Goal: Transaction & Acquisition: Purchase product/service

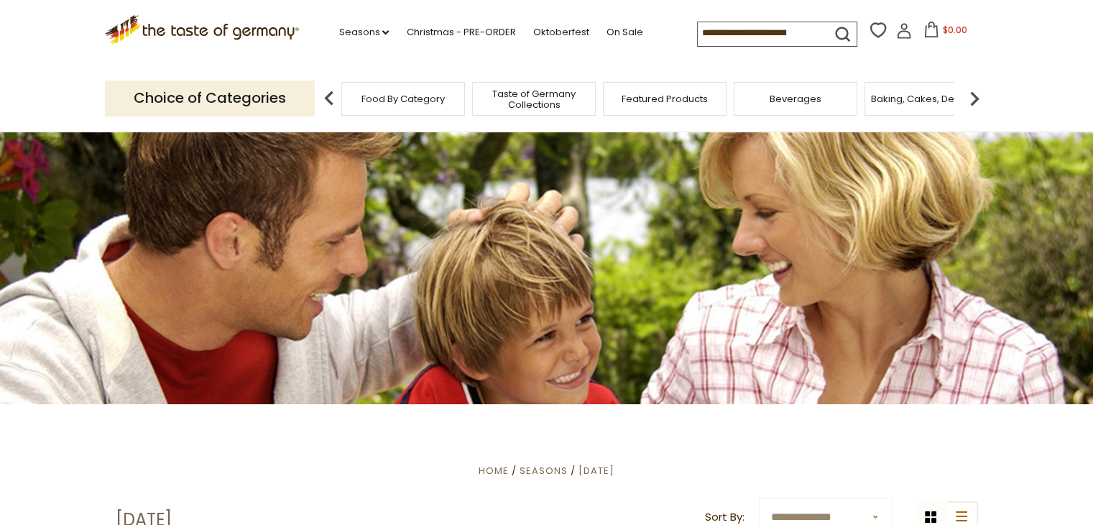
click at [360, 98] on div "Food By Category" at bounding box center [403, 99] width 124 height 34
click at [336, 98] on img at bounding box center [329, 98] width 29 height 29
click at [392, 101] on span "Food By Category" at bounding box center [395, 98] width 83 height 11
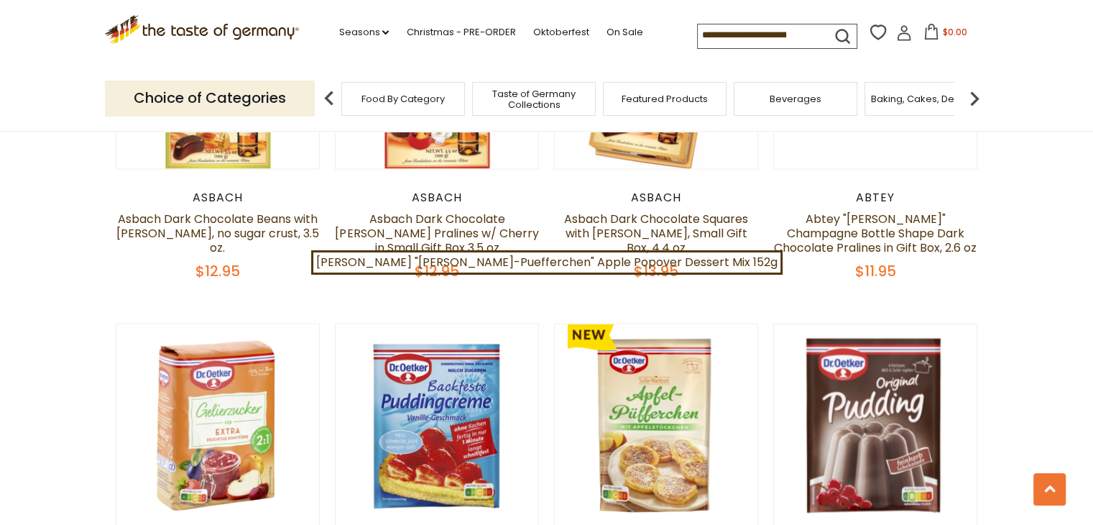
scroll to position [2803, 0]
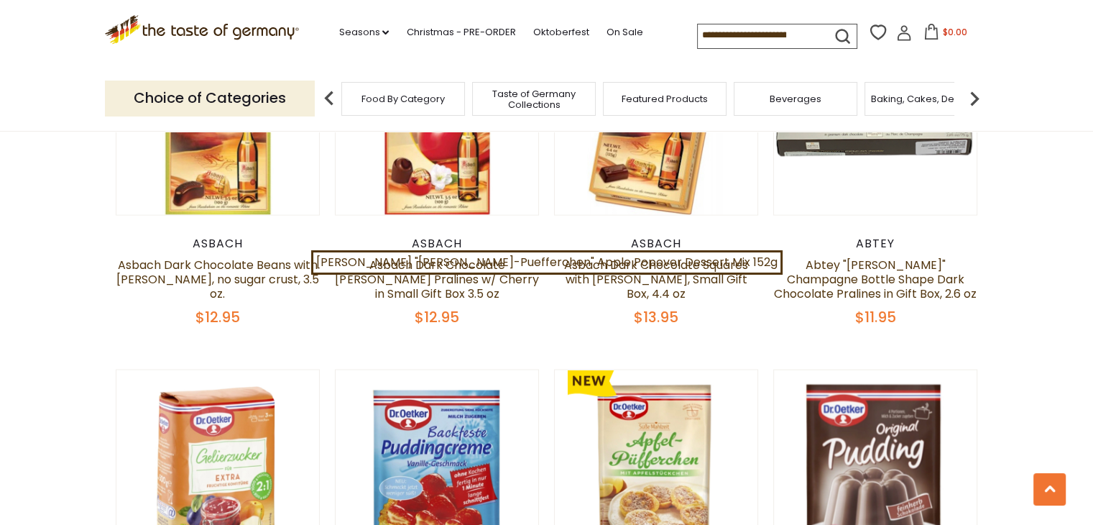
click at [975, 97] on img at bounding box center [974, 98] width 29 height 29
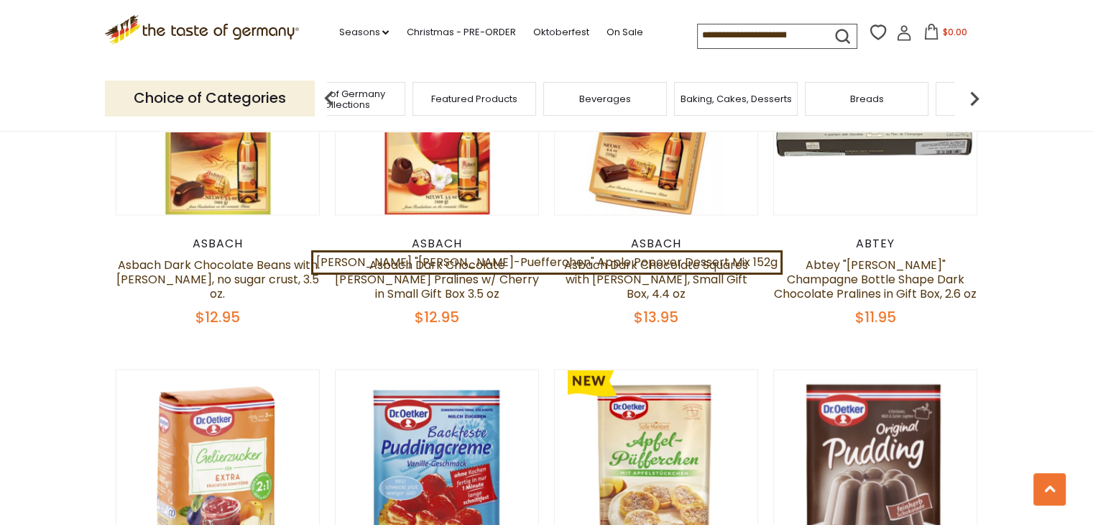
click at [975, 97] on img at bounding box center [974, 98] width 29 height 29
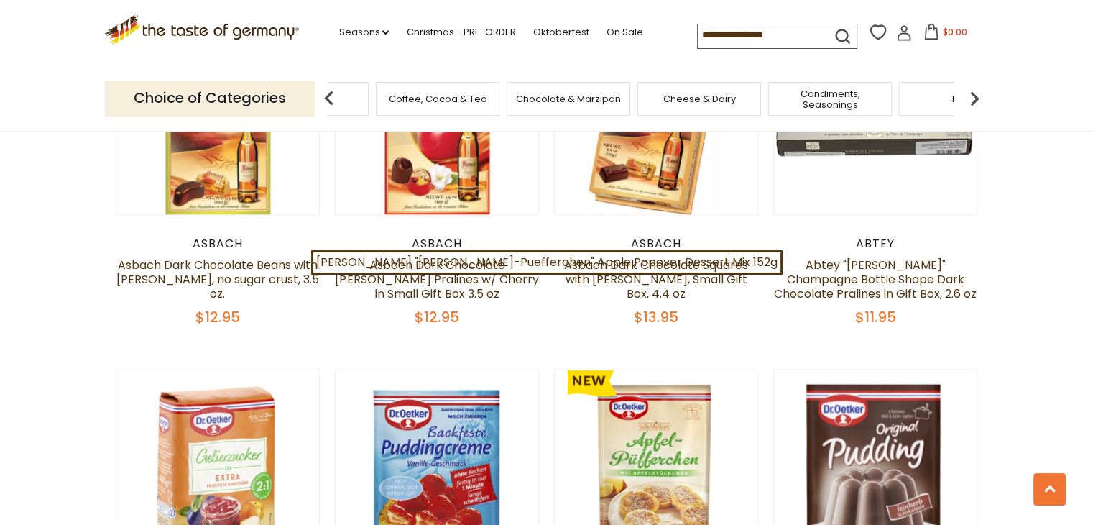
click at [975, 97] on img at bounding box center [974, 98] width 29 height 29
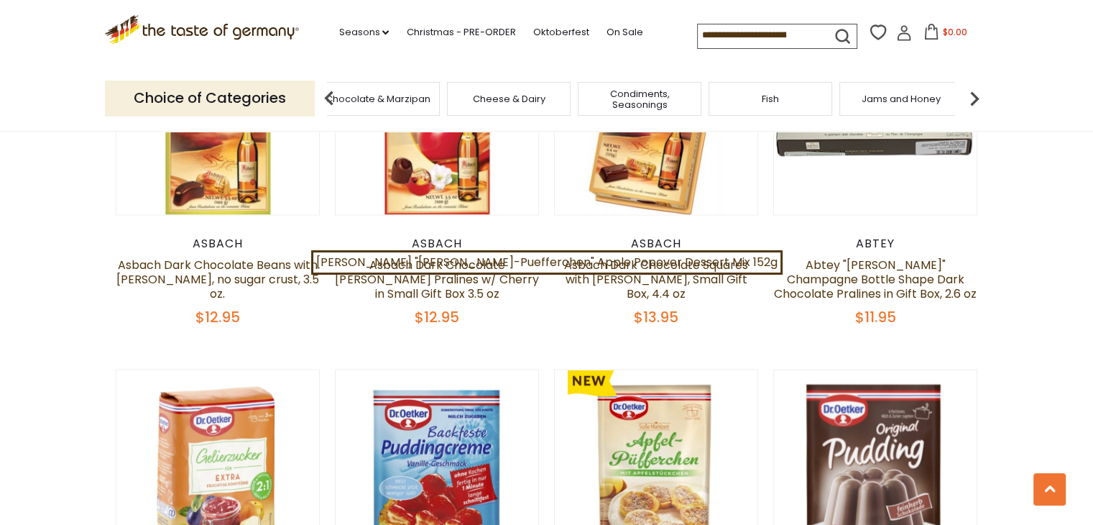
click at [975, 97] on img at bounding box center [974, 98] width 29 height 29
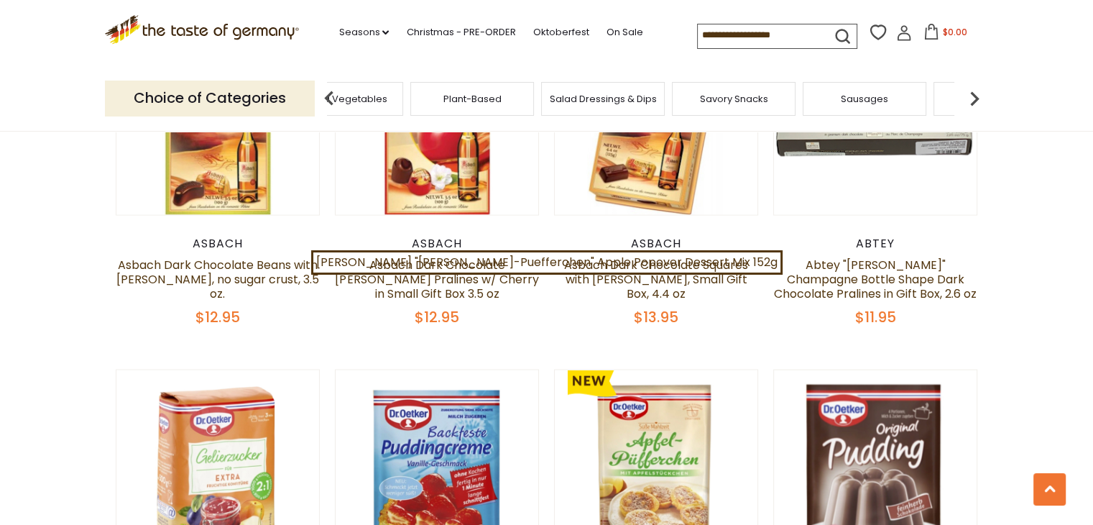
click at [975, 97] on img at bounding box center [974, 98] width 29 height 29
click at [687, 103] on span "Sausages" at bounding box center [684, 98] width 47 height 11
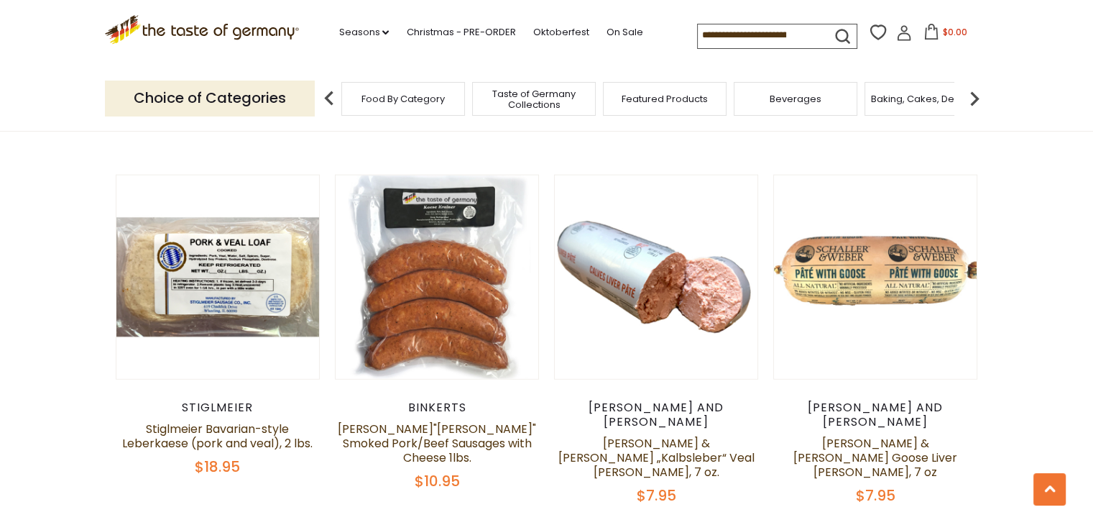
scroll to position [3378, 0]
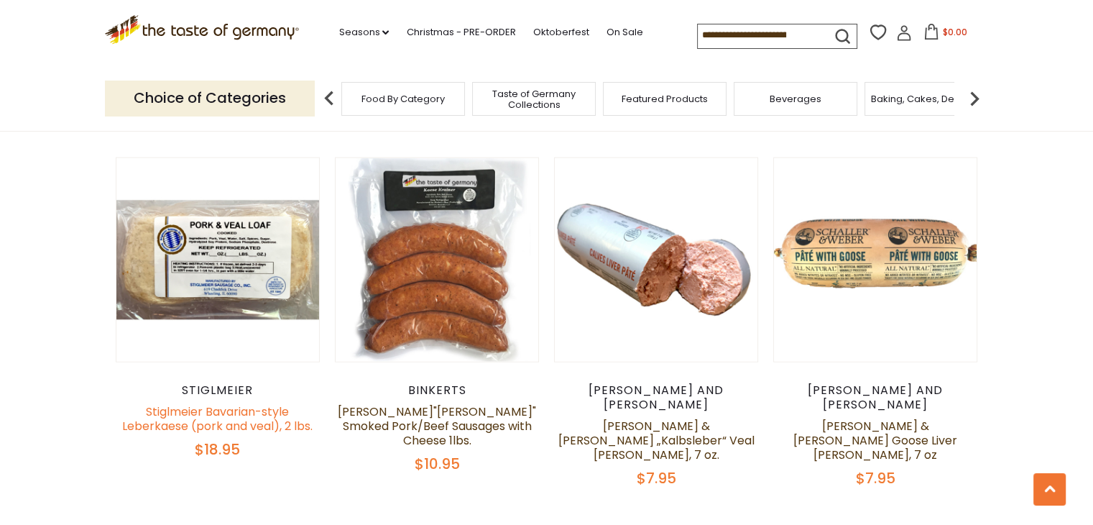
click at [247, 403] on link "Stiglmeier Bavarian-style Leberkaese (pork and veal), 2 lbs." at bounding box center [217, 418] width 190 height 31
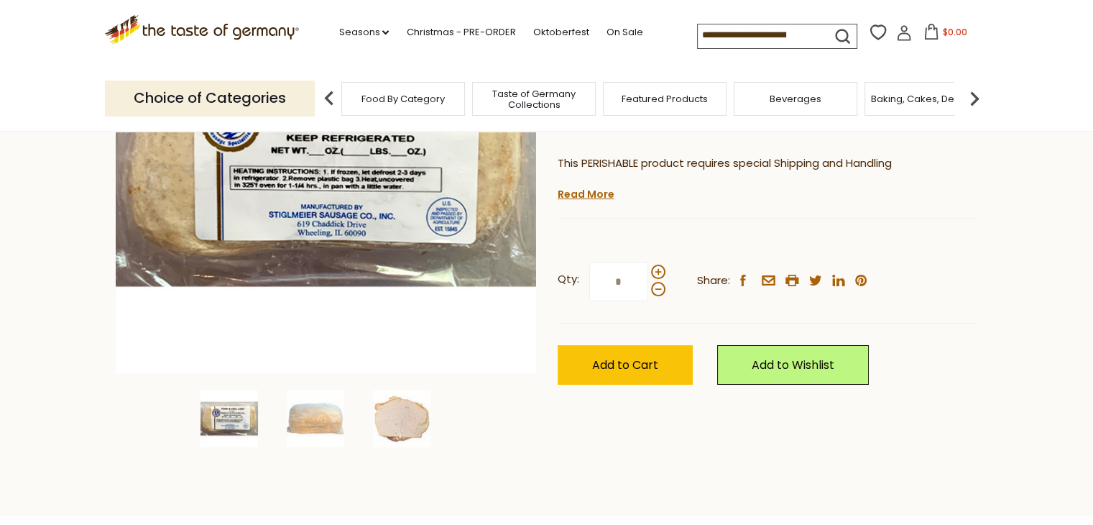
scroll to position [288, 0]
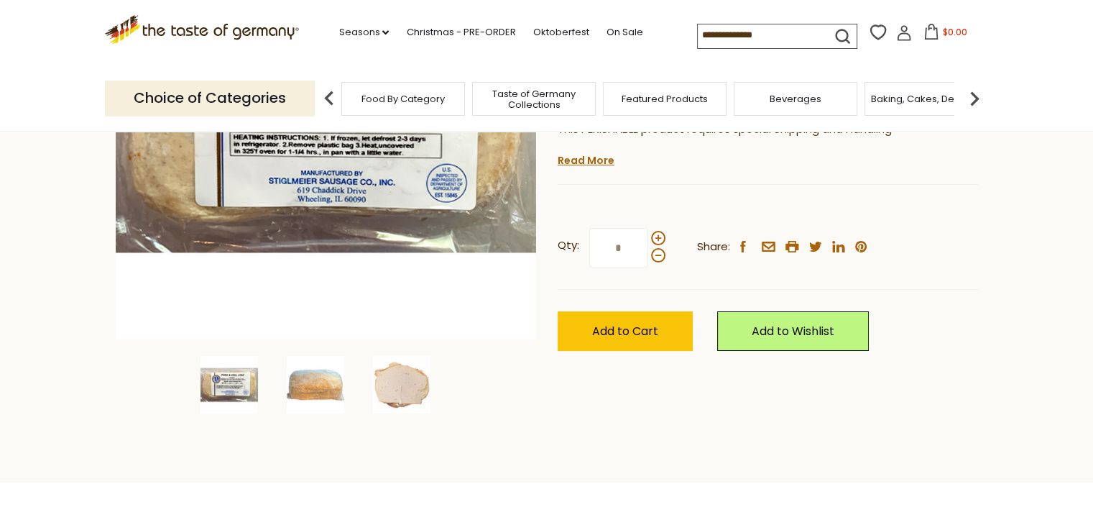
click at [302, 386] on img at bounding box center [316, 385] width 58 height 58
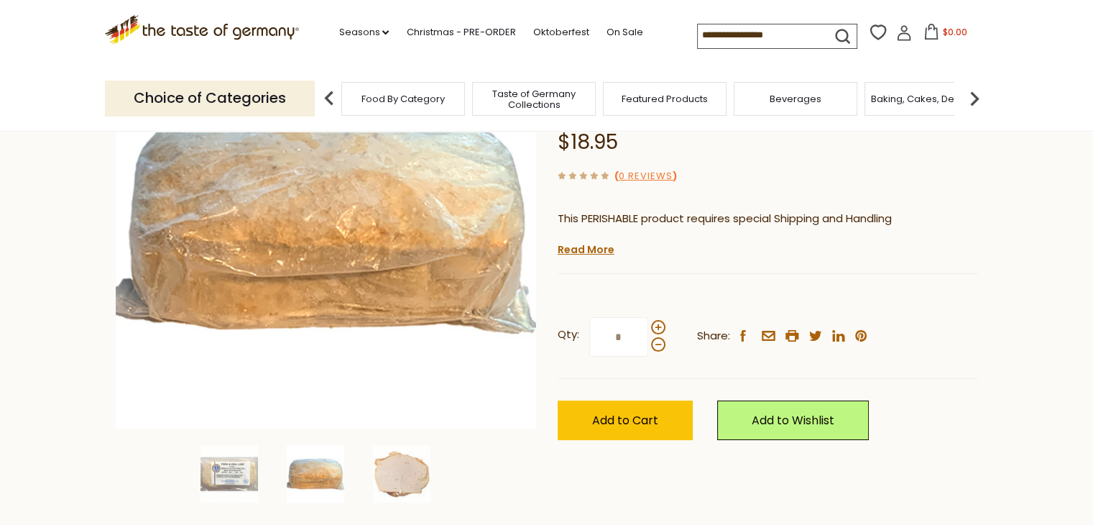
scroll to position [359, 0]
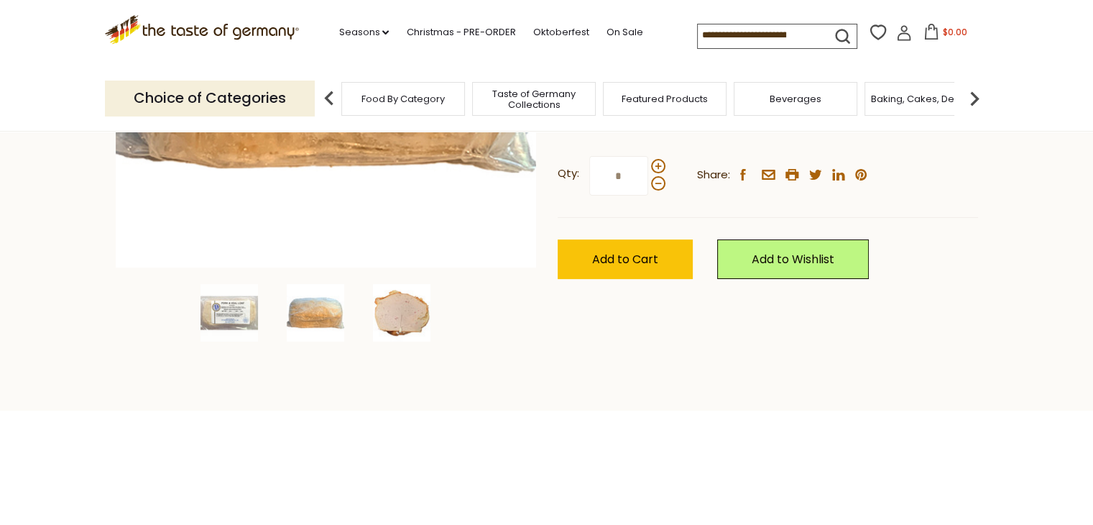
click at [388, 321] on img at bounding box center [402, 313] width 58 height 58
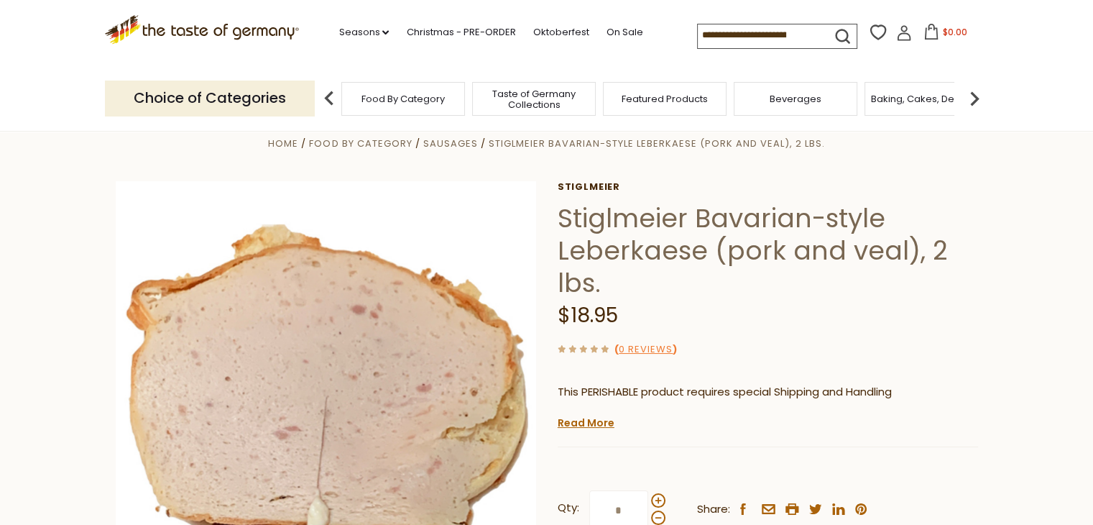
scroll to position [0, 0]
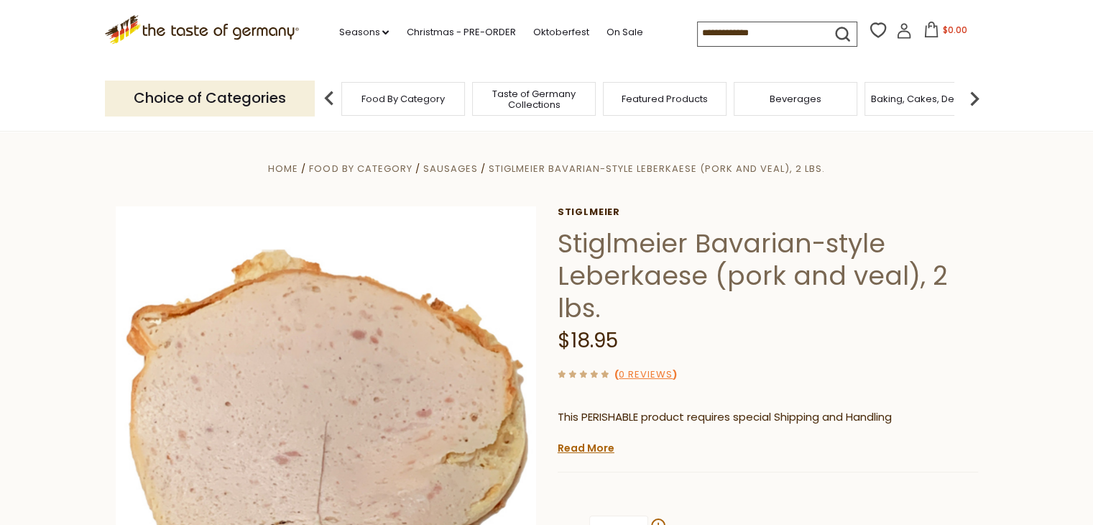
click at [739, 25] on input at bounding box center [758, 32] width 121 height 20
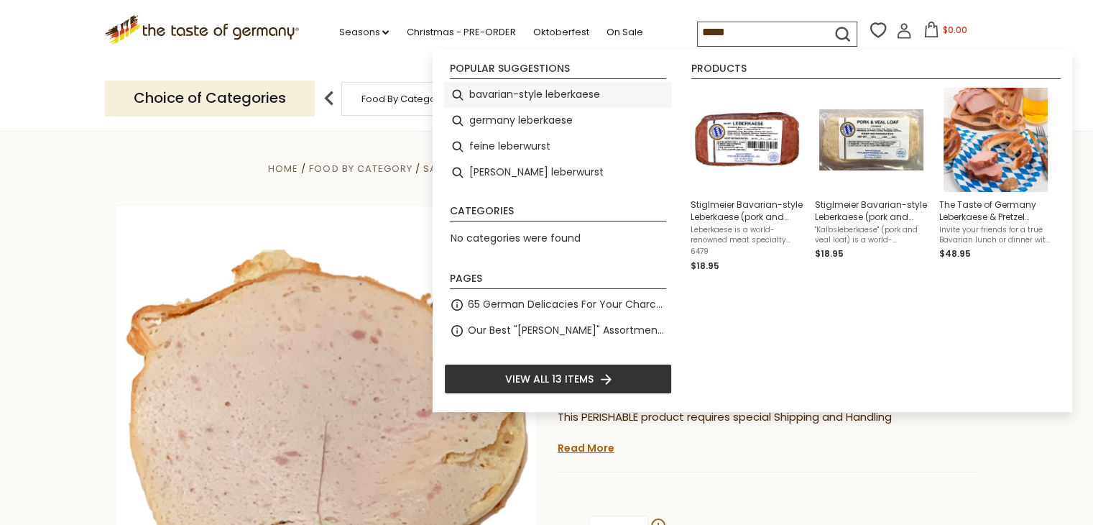
click at [529, 96] on li "bavarian-style leberkaese" at bounding box center [558, 95] width 228 height 26
type input "**********"
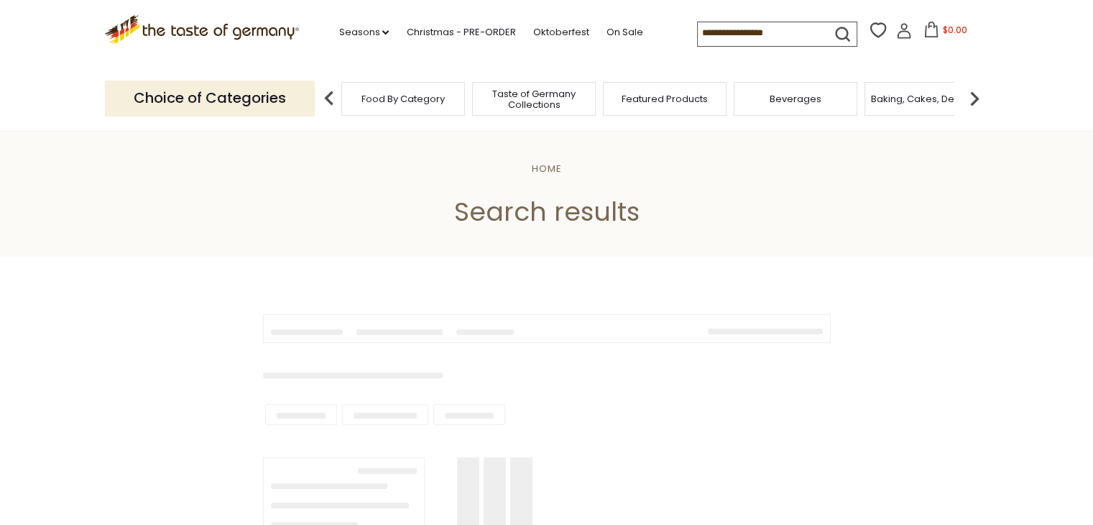
type input "**********"
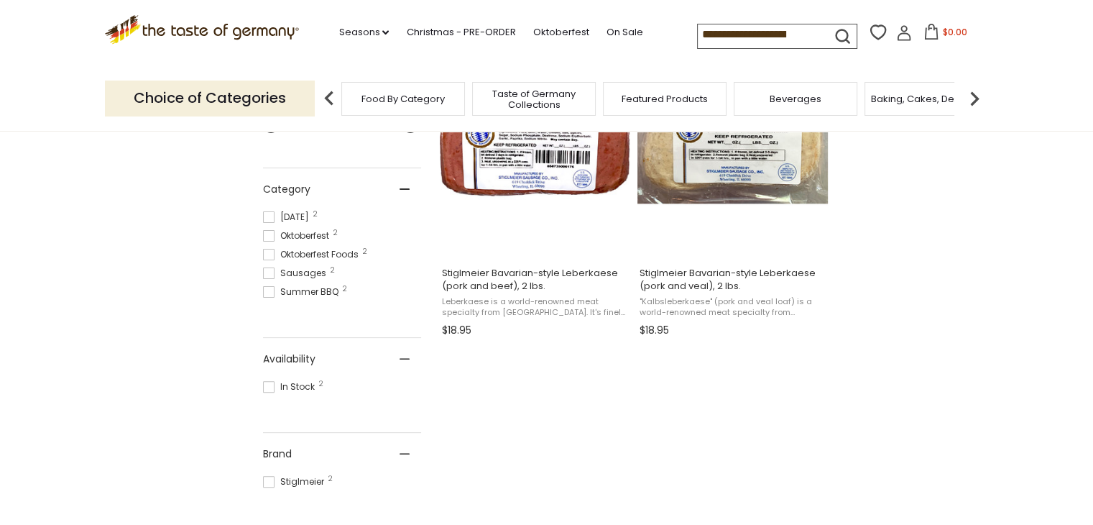
scroll to position [359, 0]
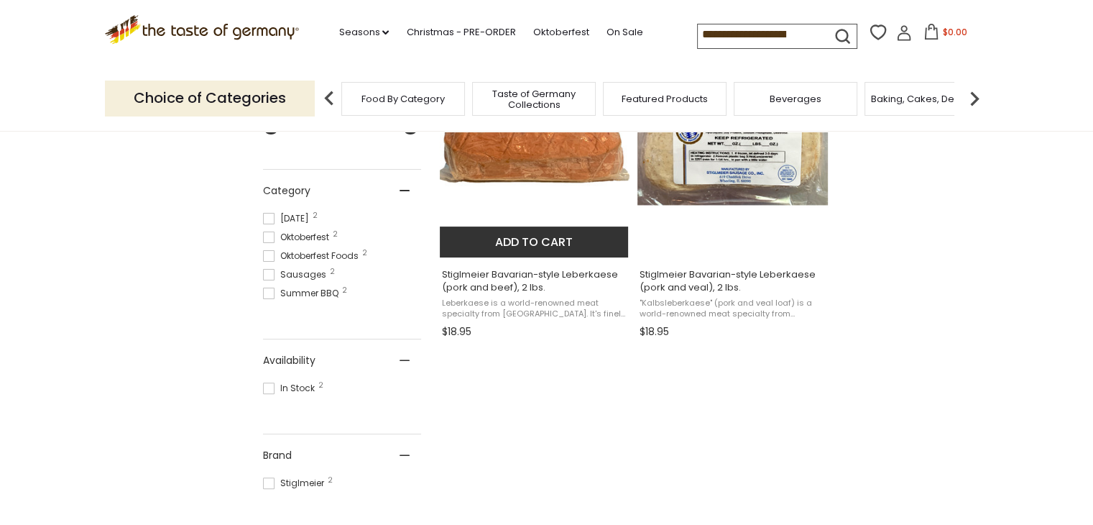
click at [583, 275] on span "Stiglmeier Bavarian-style Leberkaese (pork and beef), 2 lbs." at bounding box center [535, 281] width 186 height 26
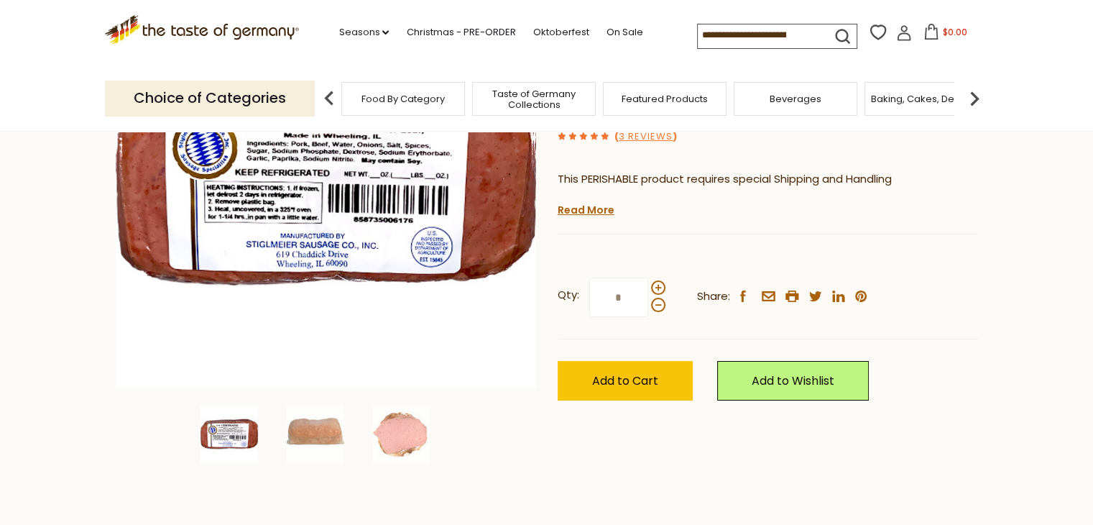
scroll to position [216, 0]
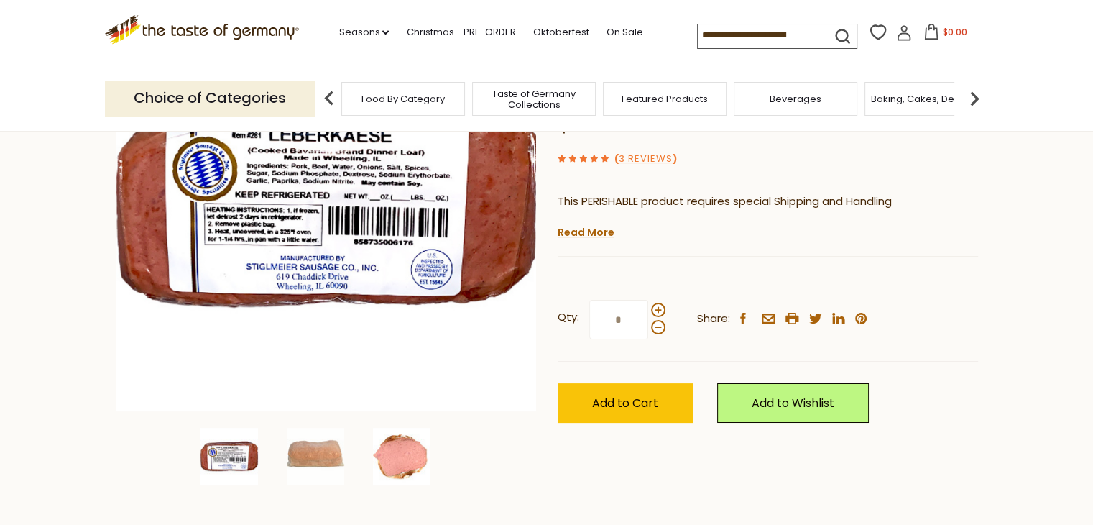
click at [419, 459] on img at bounding box center [402, 457] width 58 height 58
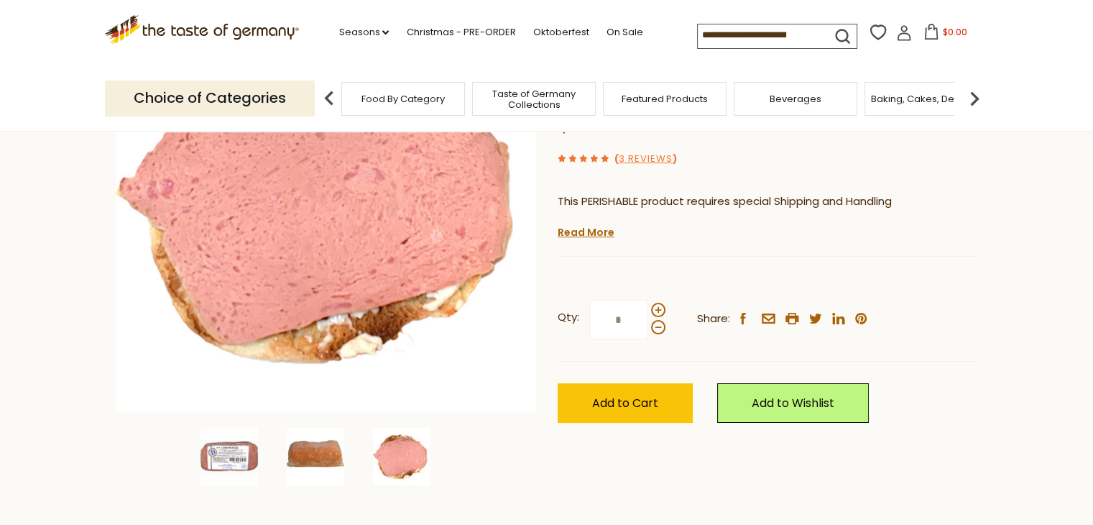
click at [324, 452] on img at bounding box center [316, 457] width 58 height 58
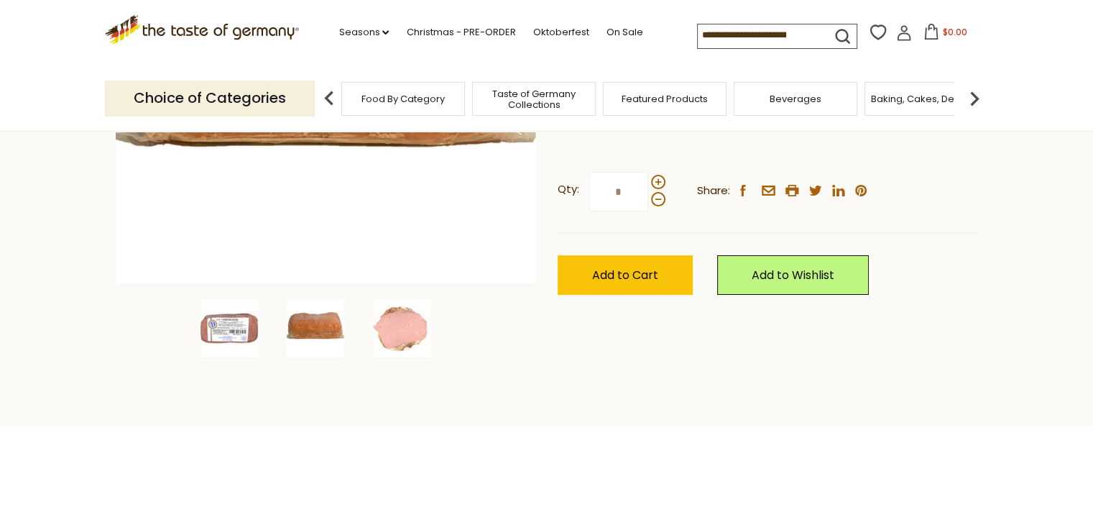
scroll to position [359, 0]
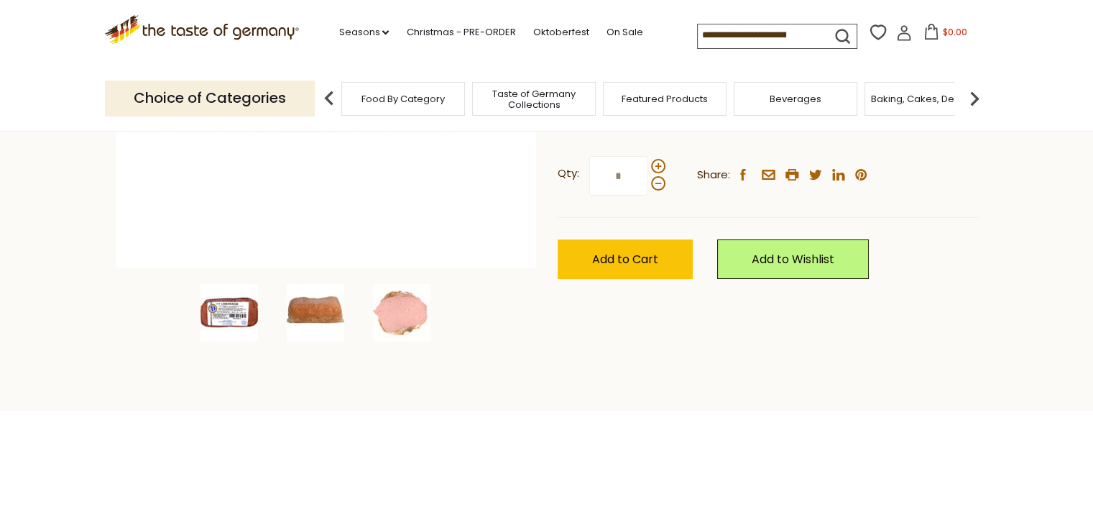
click at [210, 318] on img at bounding box center [230, 313] width 58 height 58
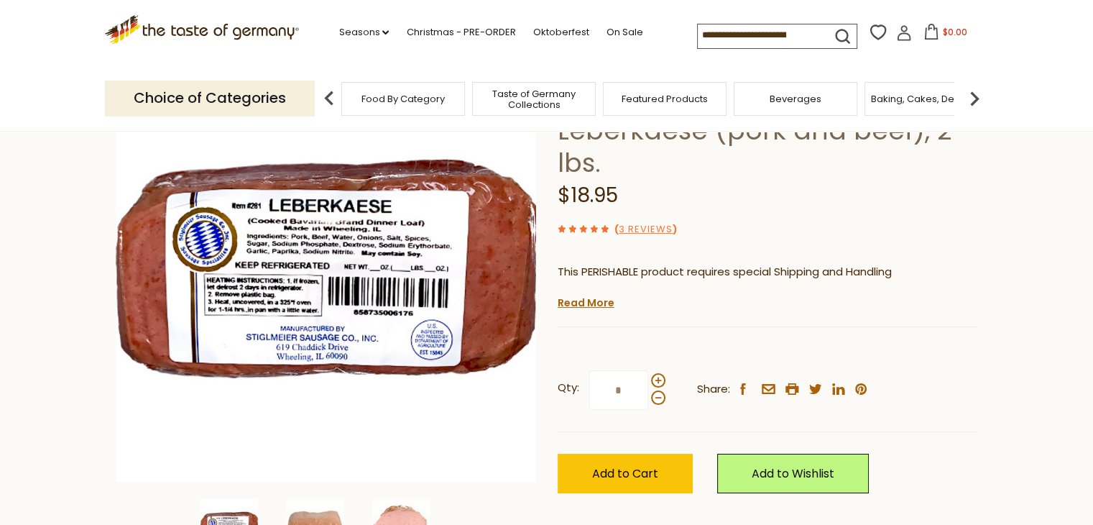
scroll to position [144, 0]
